Goal: Task Accomplishment & Management: Complete application form

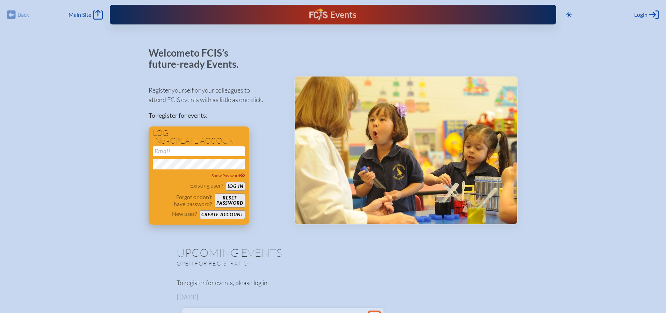
click at [195, 148] on input "email" at bounding box center [199, 151] width 92 height 10
type input "[EMAIL_ADDRESS][DOMAIN_NAME]"
click at [226, 182] on button "Log in" at bounding box center [235, 186] width 19 height 9
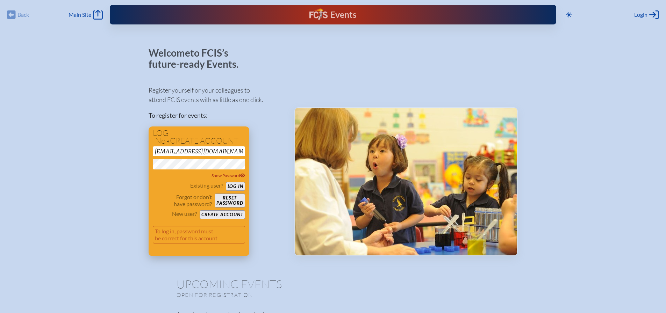
click at [228, 212] on button "Create account" at bounding box center [221, 214] width 45 height 9
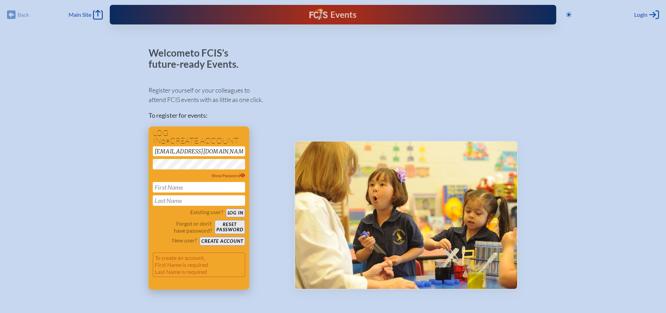
click at [225, 242] on button "Create account" at bounding box center [221, 241] width 45 height 9
click at [224, 241] on button "Create account" at bounding box center [221, 241] width 45 height 9
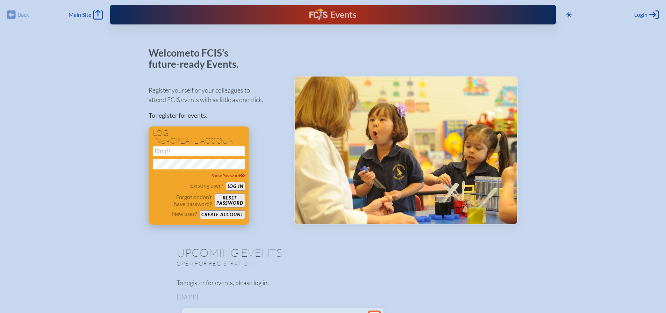
click at [192, 152] on input "email" at bounding box center [199, 151] width 92 height 10
type input "s"
click at [215, 212] on button "Create account" at bounding box center [221, 214] width 45 height 9
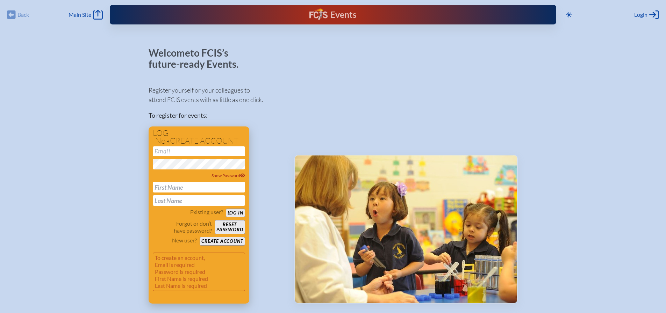
click at [193, 152] on input "email" at bounding box center [199, 151] width 92 height 10
type input "[EMAIL_ADDRESS][DOMAIN_NAME]"
click at [209, 186] on input "text" at bounding box center [199, 187] width 92 height 10
type input "Shelley"
type input "Brooks"
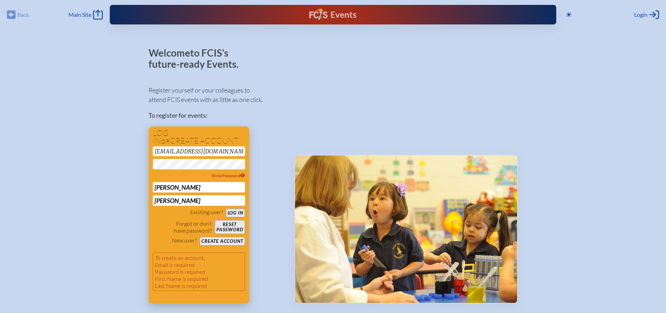
click at [225, 240] on button "Create account" at bounding box center [221, 241] width 45 height 9
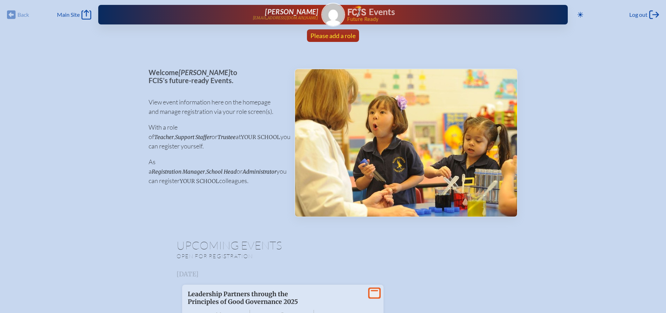
click at [330, 36] on span "Please add a role" at bounding box center [332, 36] width 45 height 8
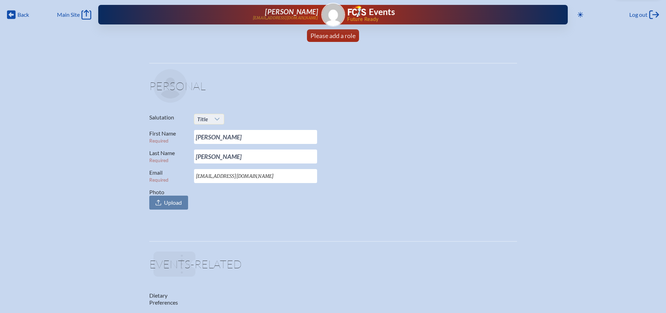
click at [217, 118] on icon at bounding box center [217, 119] width 6 height 6
click at [263, 206] on p "Photo Upload" at bounding box center [330, 199] width 362 height 21
click at [288, 205] on p "Photo Upload" at bounding box center [330, 199] width 362 height 21
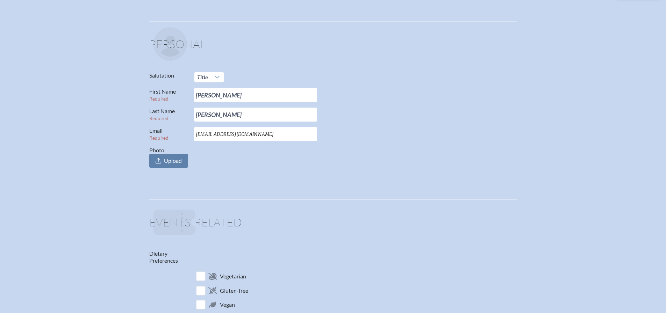
scroll to position [175, 0]
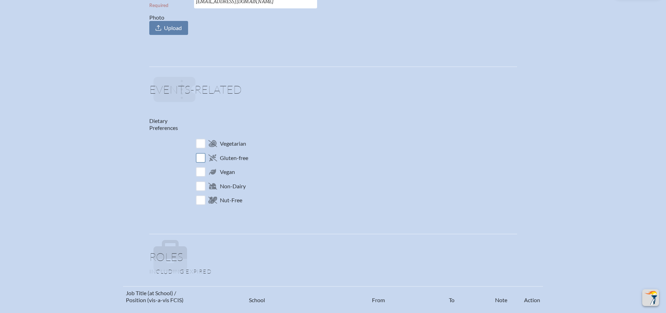
click at [201, 158] on input "checkbox" at bounding box center [200, 158] width 12 height 12
checkbox input "true"
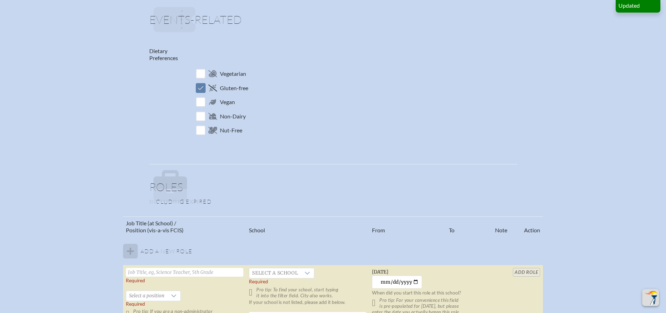
scroll to position [314, 0]
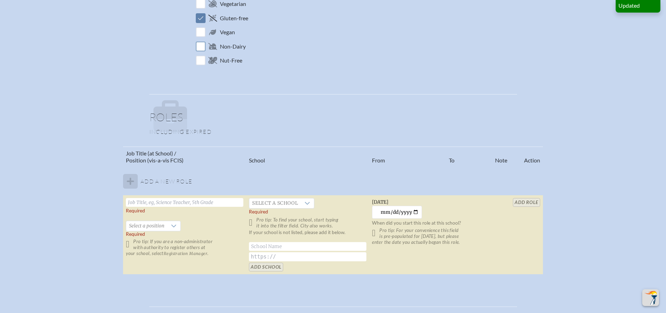
click at [202, 45] on input "checkbox" at bounding box center [200, 46] width 12 height 12
checkbox input "true"
click at [129, 180] on tbody "Add a new role Required   Select a position Required Pro tip: If you are a non-…" at bounding box center [332, 221] width 419 height 108
click at [166, 201] on input "text" at bounding box center [184, 202] width 117 height 9
type input "Chief Financial Officer"
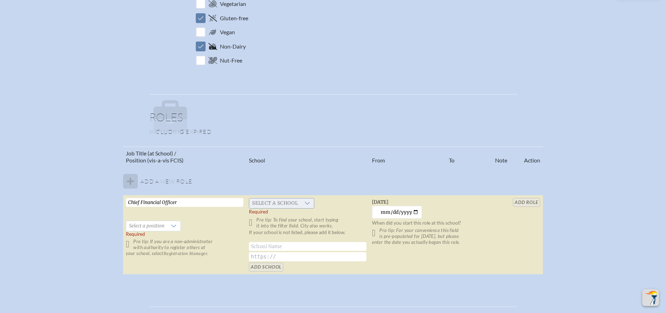
click at [308, 204] on icon at bounding box center [307, 204] width 6 height 6
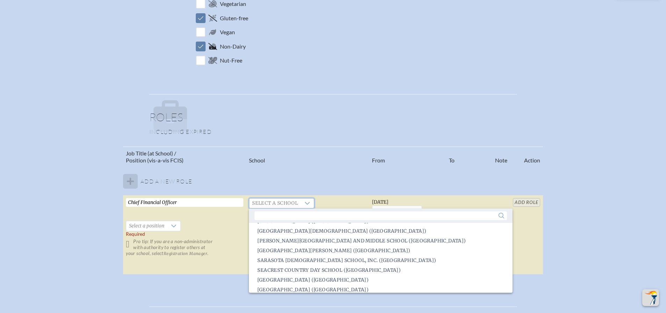
scroll to position [1171, 0]
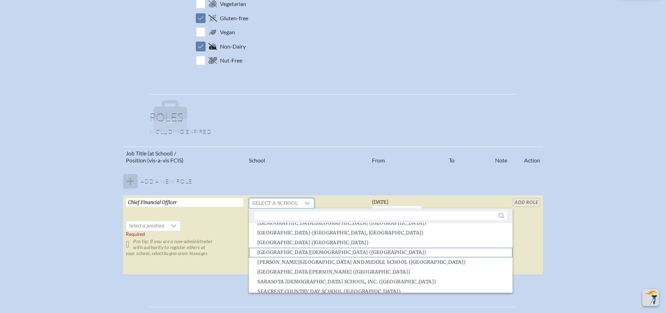
click at [344, 254] on span "Saint Stephen’s Episcopal School (Bradenton)" at bounding box center [341, 252] width 169 height 7
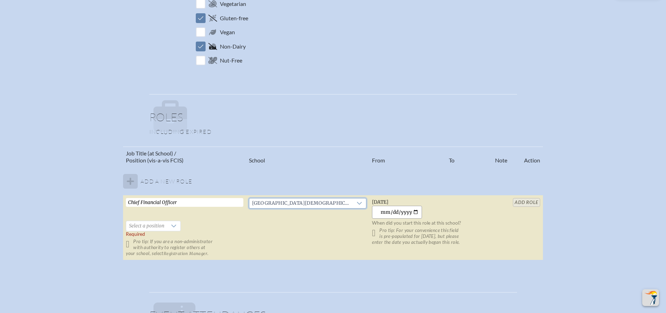
click at [385, 212] on input "2025-10-02" at bounding box center [397, 212] width 50 height 13
type input "2025-03-14"
click at [172, 226] on icon at bounding box center [173, 226] width 5 height 3
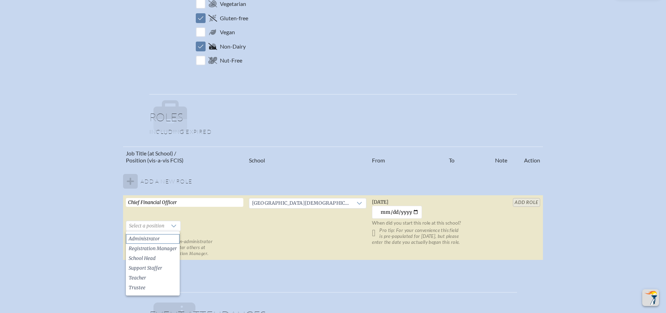
click at [151, 239] on span "Administrator" at bounding box center [144, 238] width 31 height 7
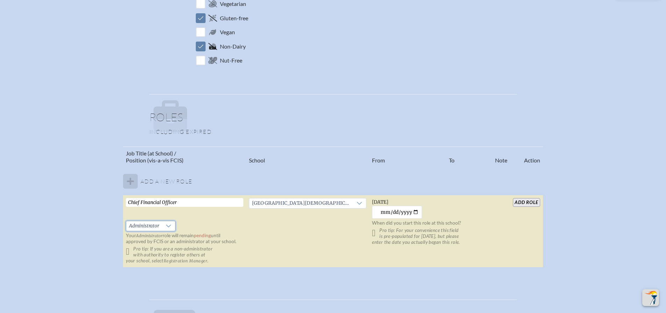
click at [261, 233] on td "Saint Stephen’s Episcopal School (Bradenton)" at bounding box center [307, 231] width 123 height 72
click at [169, 225] on icon at bounding box center [169, 226] width 6 height 6
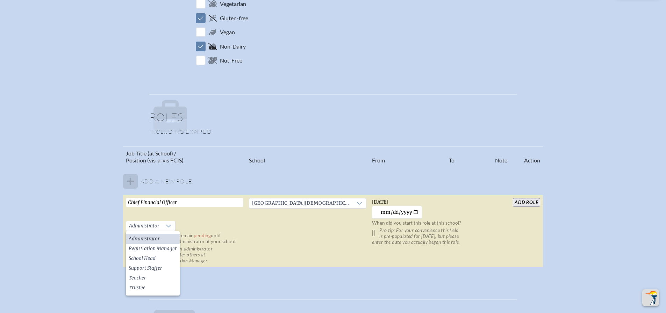
click at [257, 252] on td "Saint Stephen’s Episcopal School (Bradenton)" at bounding box center [307, 231] width 123 height 72
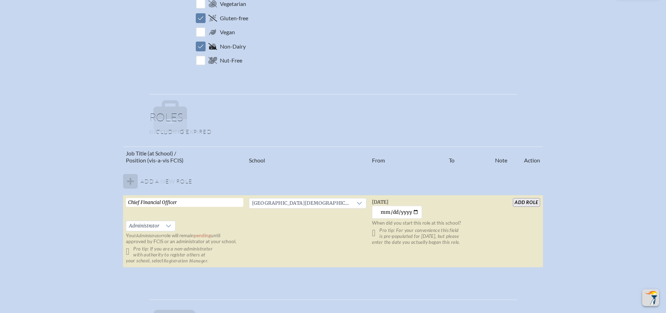
click at [128, 252] on p "Pro tip: If you are a non-administrator with authority to register others at yo…" at bounding box center [184, 255] width 117 height 18
click at [129, 252] on p "Pro tip: If you are a non-administrator with authority to register others at yo…" at bounding box center [184, 255] width 117 height 18
click at [171, 224] on icon at bounding box center [169, 226] width 6 height 6
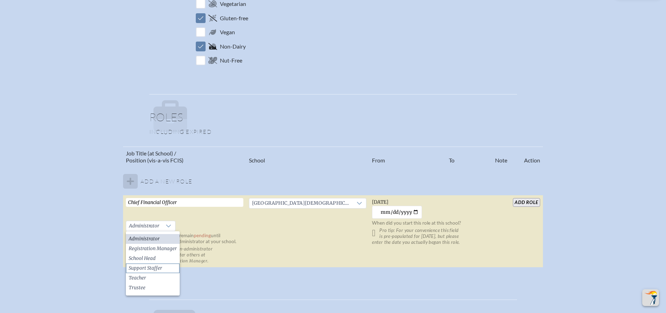
click at [153, 269] on span "Support Staffer" at bounding box center [146, 268] width 34 height 7
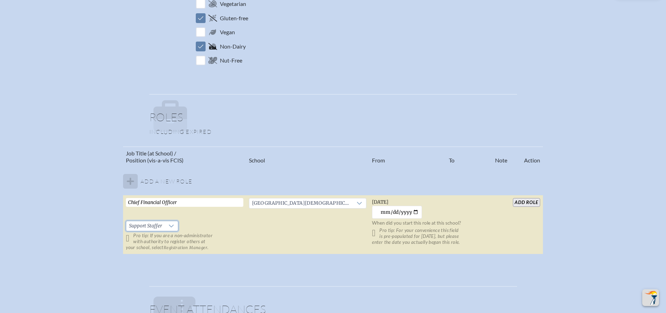
click at [299, 242] on td "Saint Stephen’s Episcopal School (Bradenton)" at bounding box center [307, 224] width 123 height 59
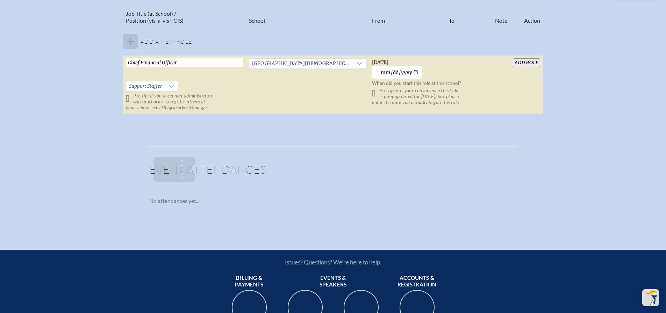
click at [289, 234] on div "Back Back Main Site Main Site Toggle to Dark Mode Log out Log out Shelley Brook…" at bounding box center [333, 12] width 666 height 933
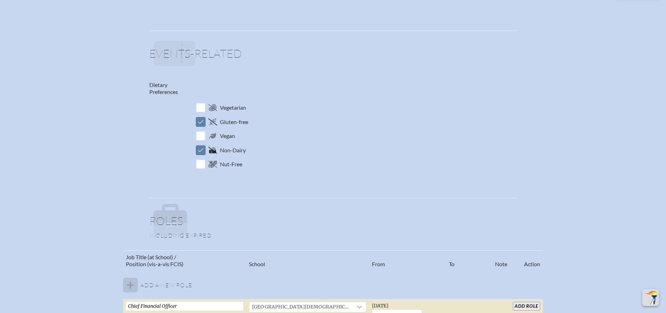
scroll to position [210, 0]
click at [310, 202] on fieldset "Roles Including expired Job Title (at School) / Position (vis-a-vis FCIS) Schoo…" at bounding box center [333, 284] width 368 height 170
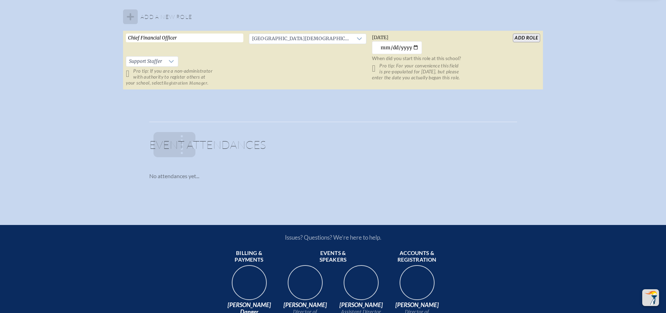
scroll to position [489, 0]
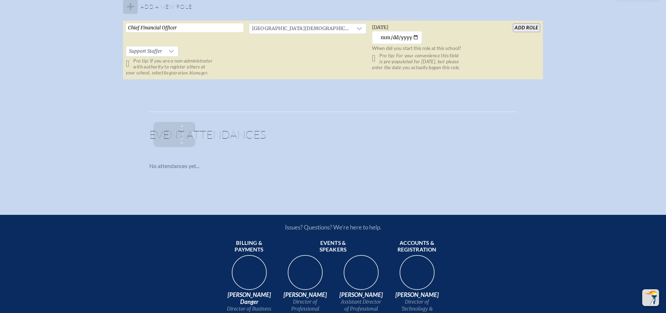
click at [327, 151] on p at bounding box center [334, 135] width 363 height 34
click at [321, 151] on p at bounding box center [334, 135] width 363 height 34
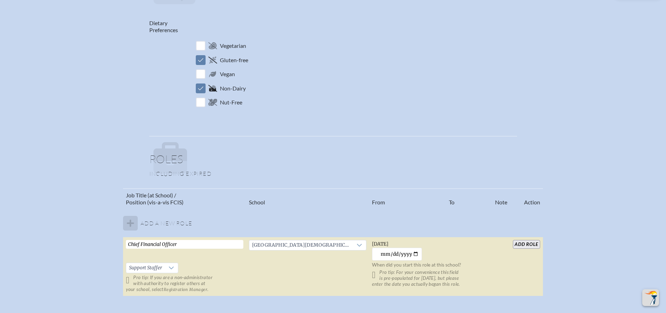
scroll to position [269, 0]
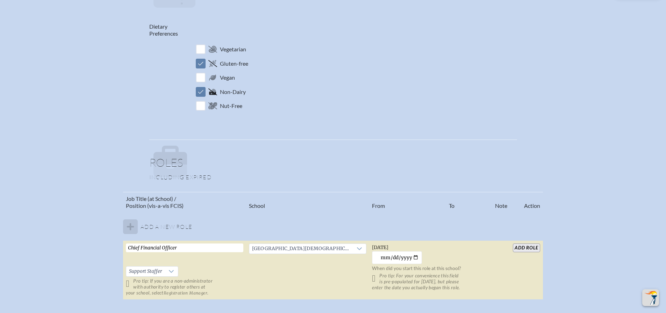
click at [329, 188] on fieldset "Roles Including expired Job Title (at School) / Position (vis-a-vis FCIS) Schoo…" at bounding box center [333, 224] width 368 height 170
click at [322, 199] on th "School" at bounding box center [307, 202] width 123 height 20
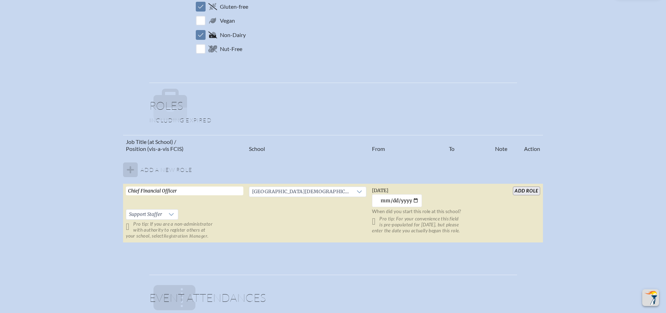
scroll to position [339, 0]
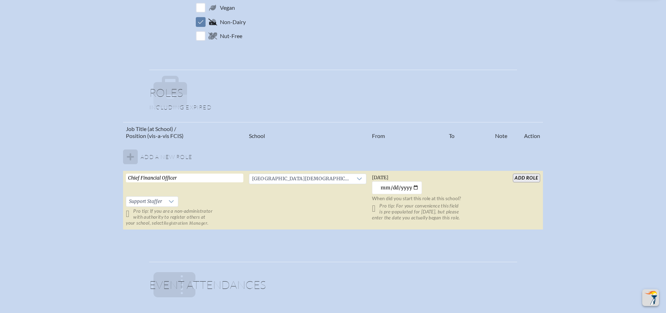
click at [604, 199] on div "Job Title (at School) / Position (vis-a-vis FCIS) School From To Note Action Ad…" at bounding box center [332, 179] width 653 height 114
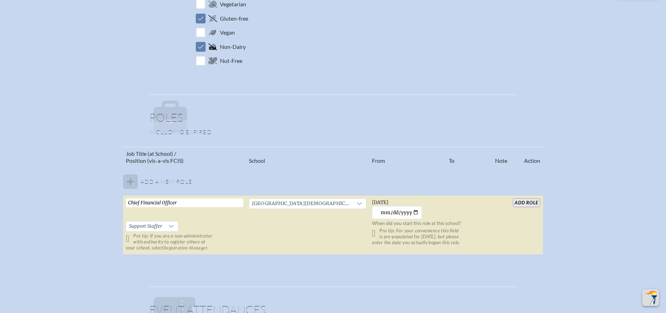
scroll to position [269, 0]
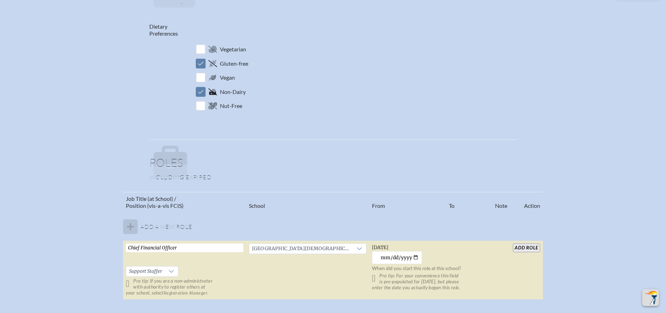
click at [530, 246] on input "add Role" at bounding box center [525, 247] width 27 height 9
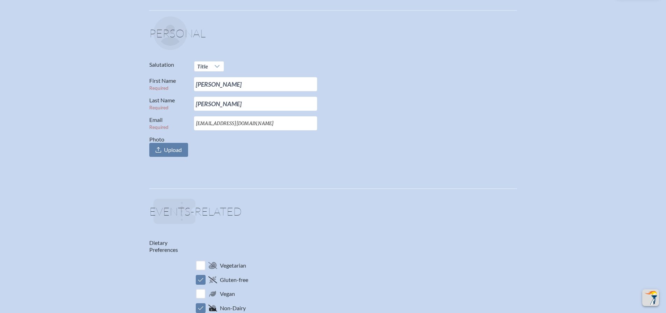
scroll to position [0, 0]
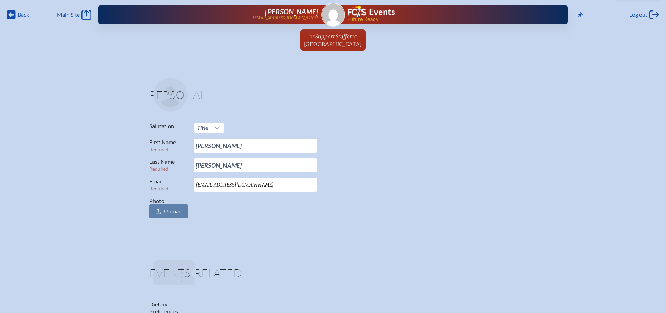
click at [303, 95] on p at bounding box center [334, 95] width 363 height 34
click at [70, 15] on span "Main Site" at bounding box center [68, 14] width 23 height 7
click at [23, 14] on span "Back" at bounding box center [23, 14] width 12 height 7
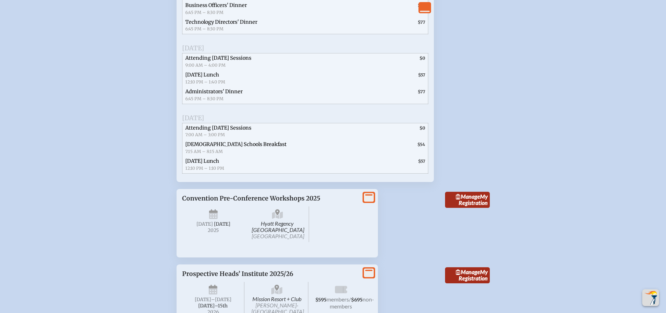
scroll to position [1188, 0]
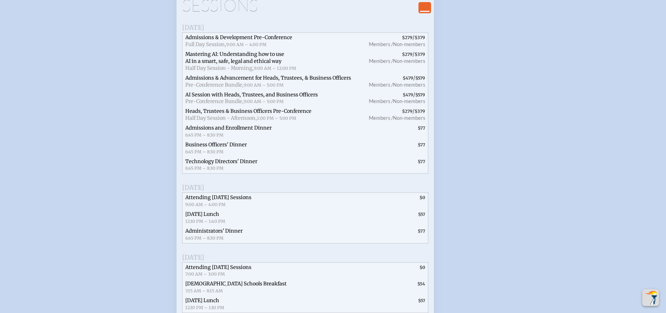
scroll to position [978, 0]
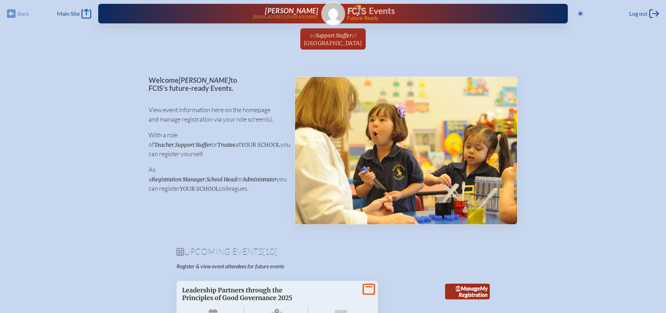
scroll to position [0, 0]
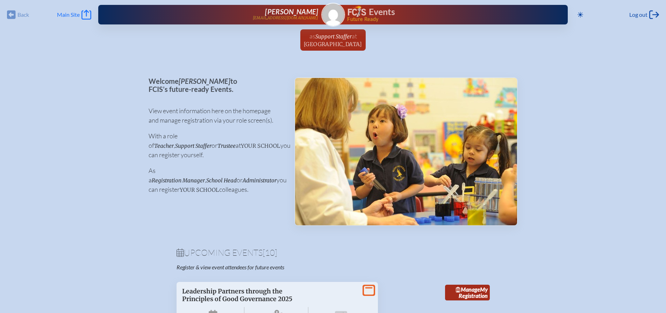
click at [82, 14] on icon "Main Site" at bounding box center [86, 15] width 10 height 10
